Goal: Transaction & Acquisition: Purchase product/service

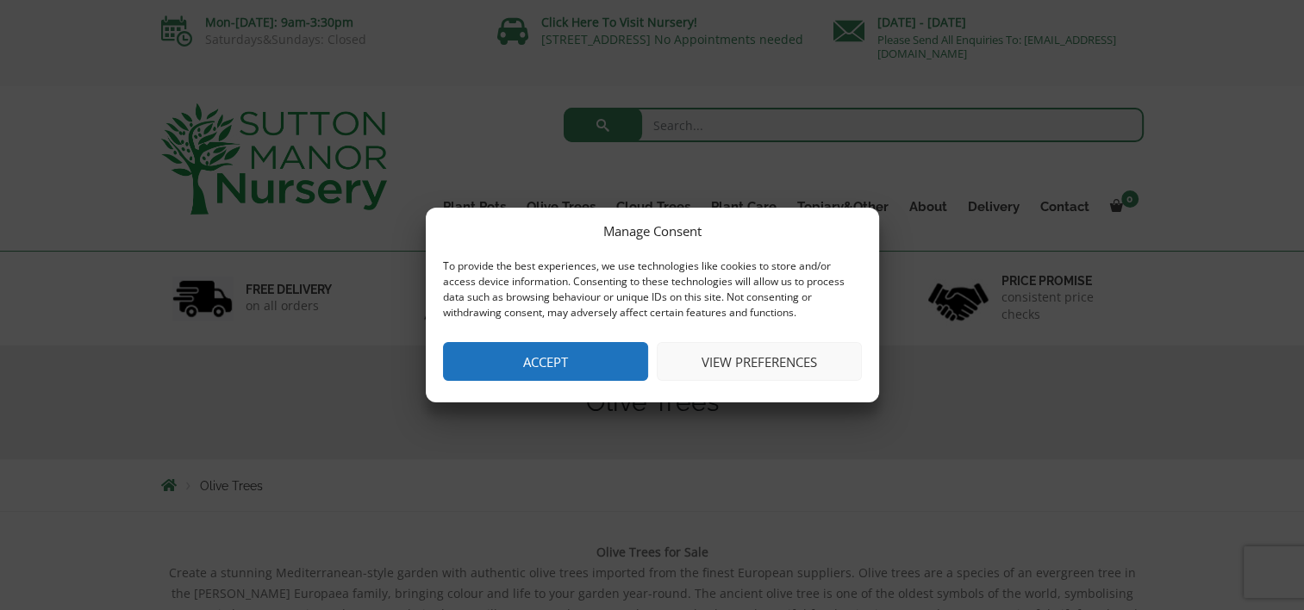
drag, startPoint x: 788, startPoint y: 347, endPoint x: 744, endPoint y: 358, distance: 44.5
click at [744, 358] on button "View preferences" at bounding box center [759, 361] width 205 height 39
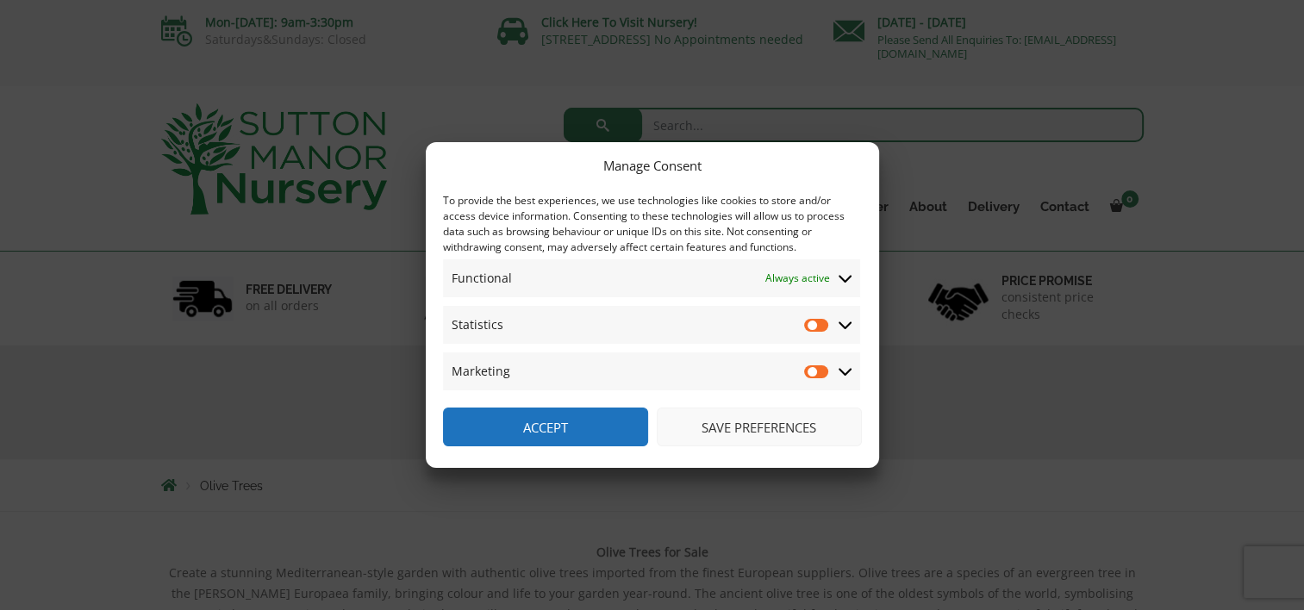
click at [836, 321] on span "Statistics Statistics" at bounding box center [651, 325] width 417 height 38
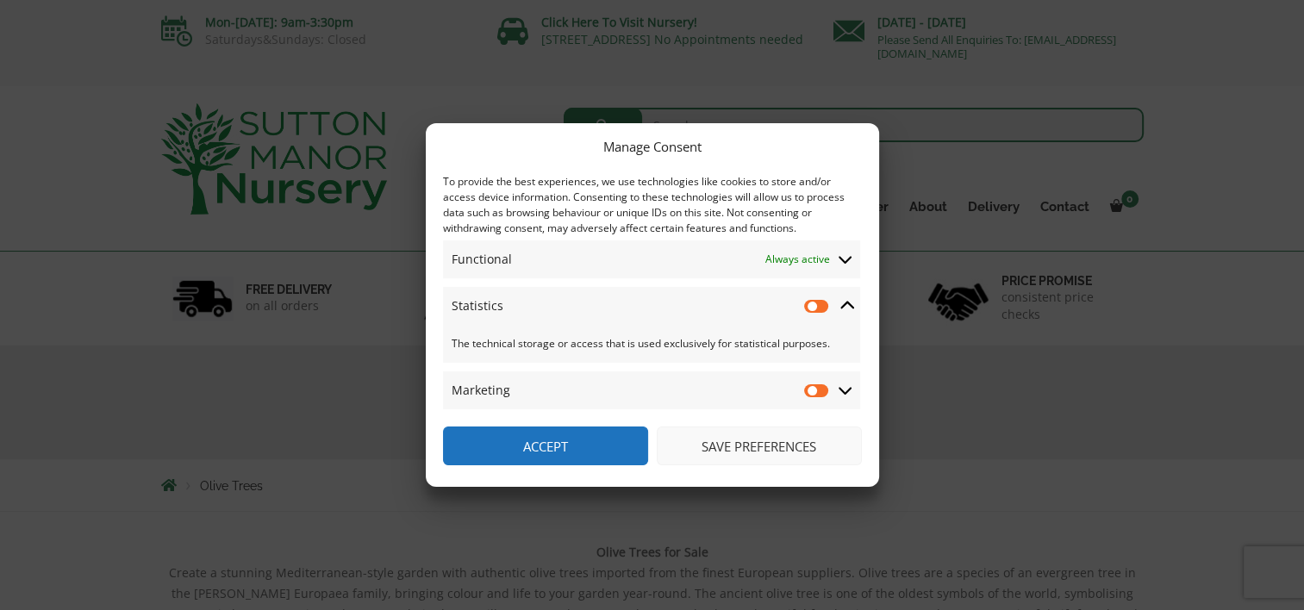
click at [844, 395] on icon at bounding box center [845, 391] width 14 height 16
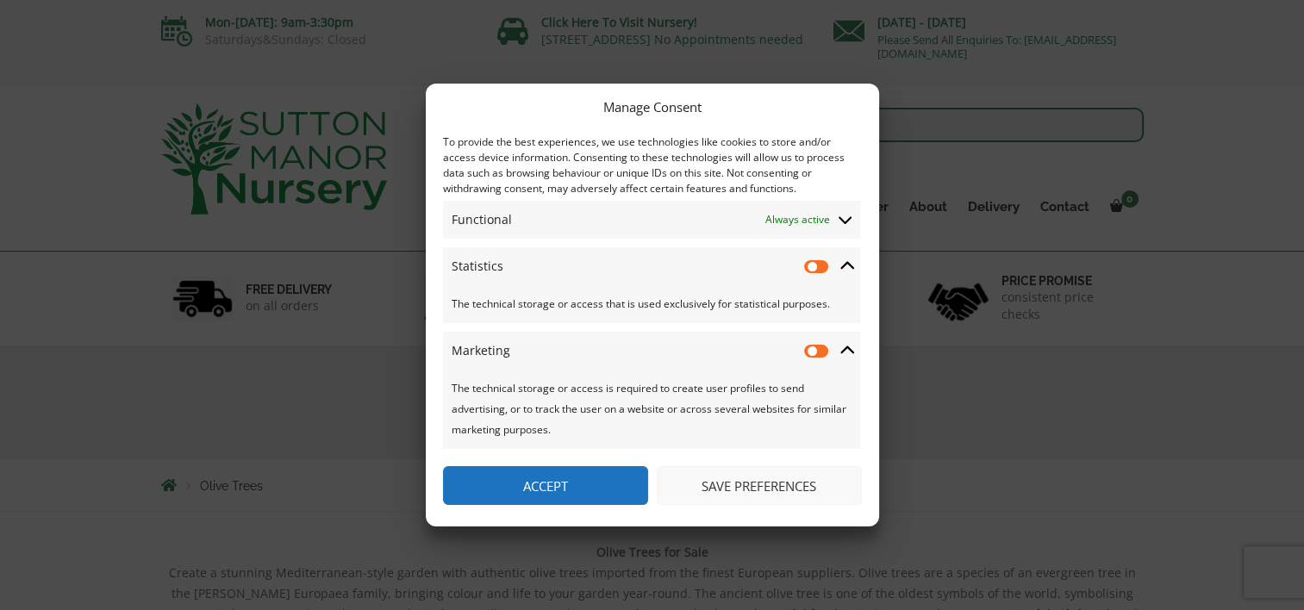
click at [756, 476] on button "Save preferences" at bounding box center [759, 485] width 205 height 39
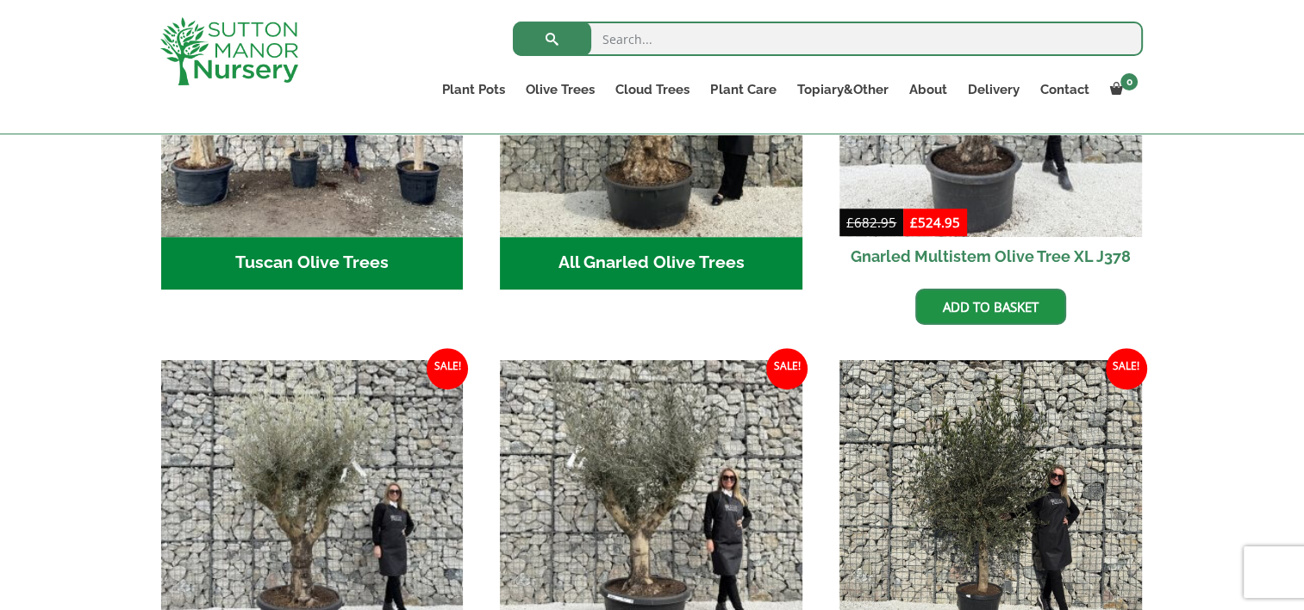
scroll to position [827, 0]
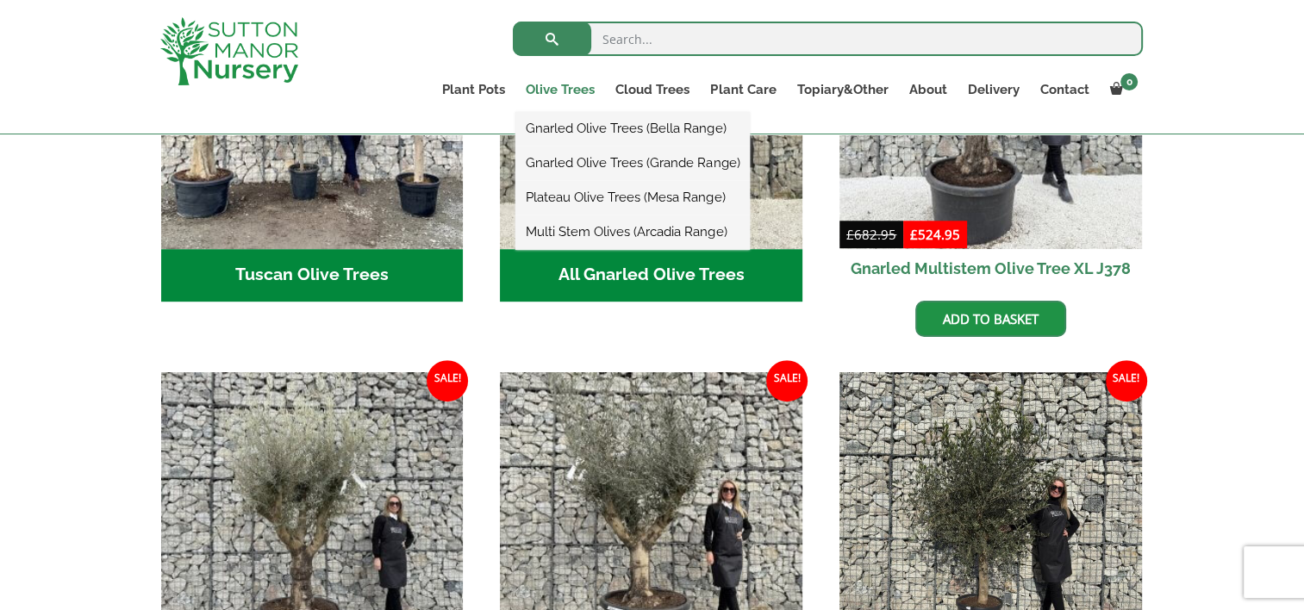
click at [546, 90] on link "Olive Trees" at bounding box center [560, 90] width 90 height 24
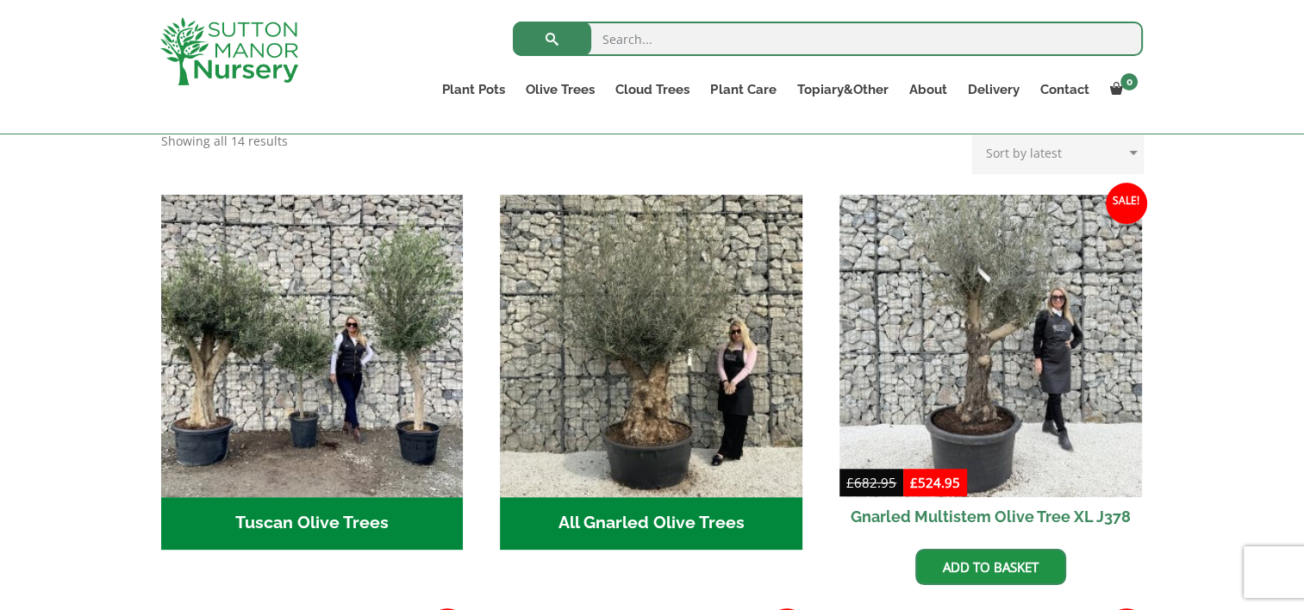
scroll to position [620, 0]
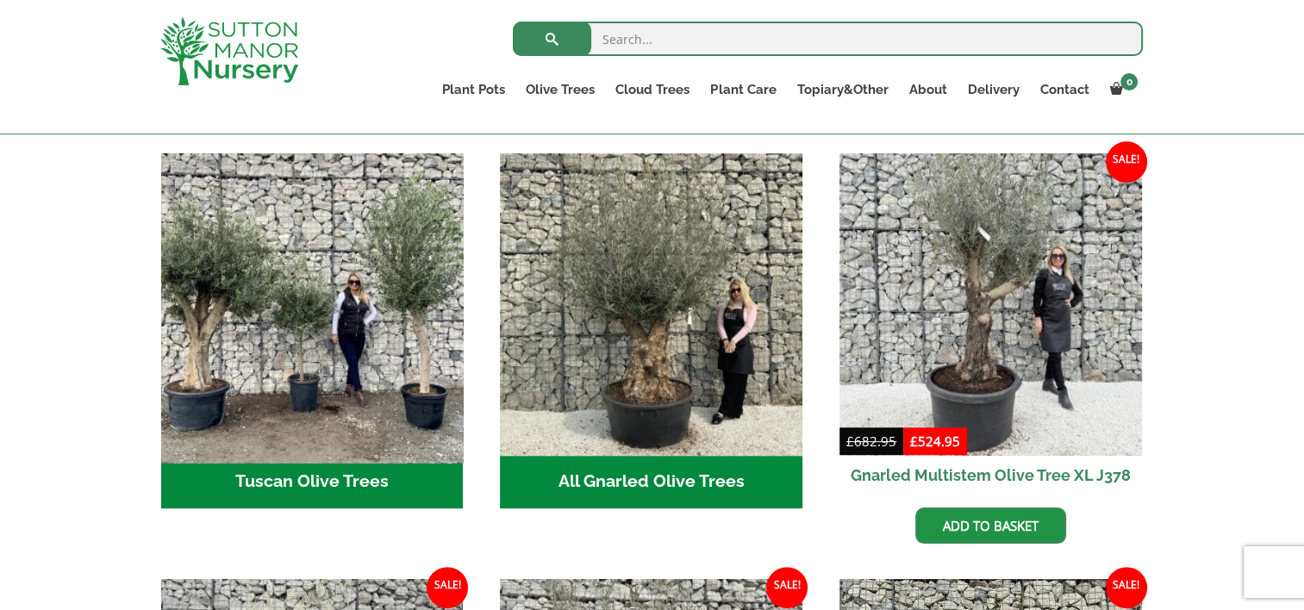
click at [245, 251] on img "Visit product category Tuscan Olive Trees" at bounding box center [311, 304] width 317 height 317
